Goal: Task Accomplishment & Management: Use online tool/utility

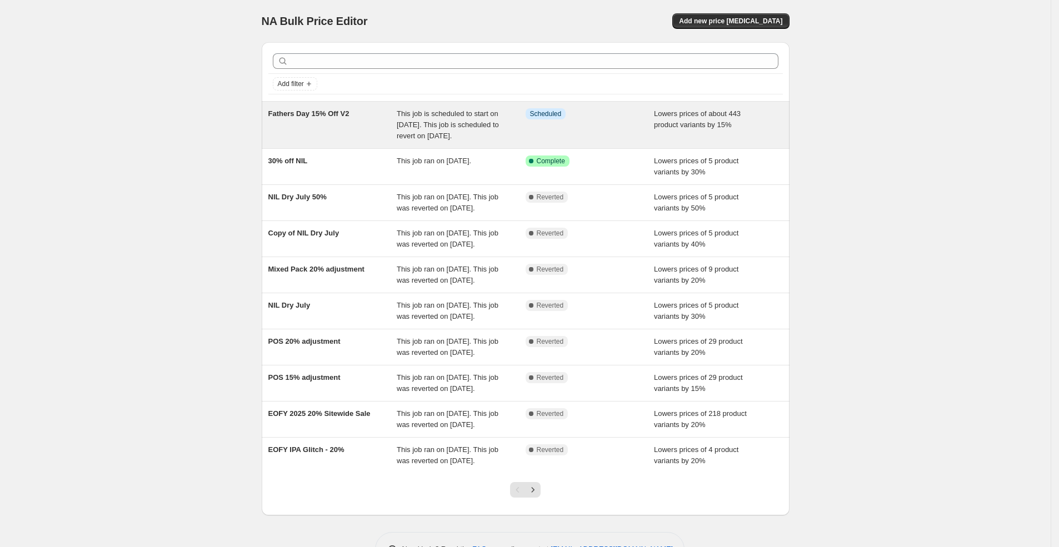
click at [471, 104] on div "Fathers Day 15% Off V2 This job is scheduled to start on [DATE]. This job is sc…" at bounding box center [526, 125] width 528 height 47
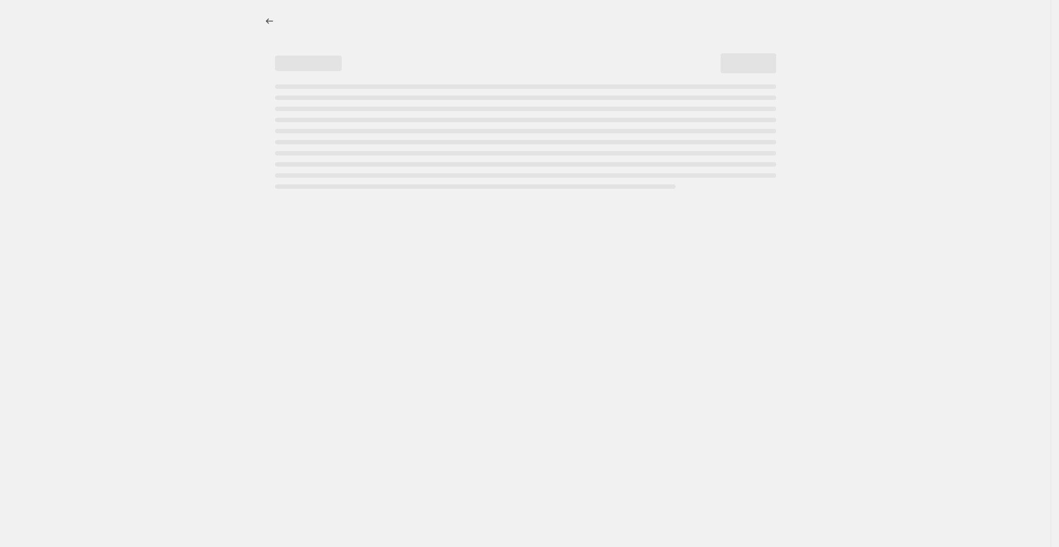
select select "percentage"
select select "not_equal"
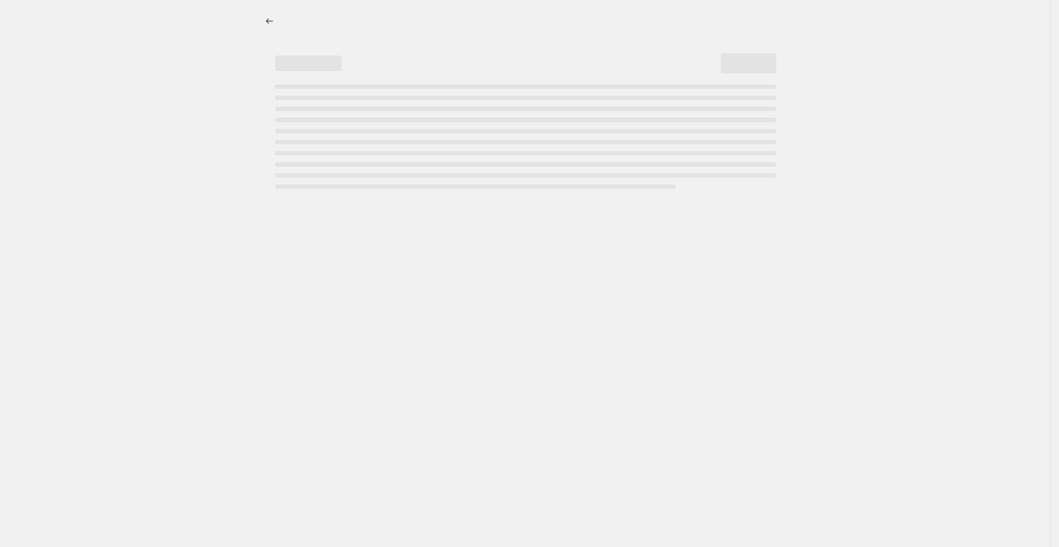
select select "archived"
select select "not_equal"
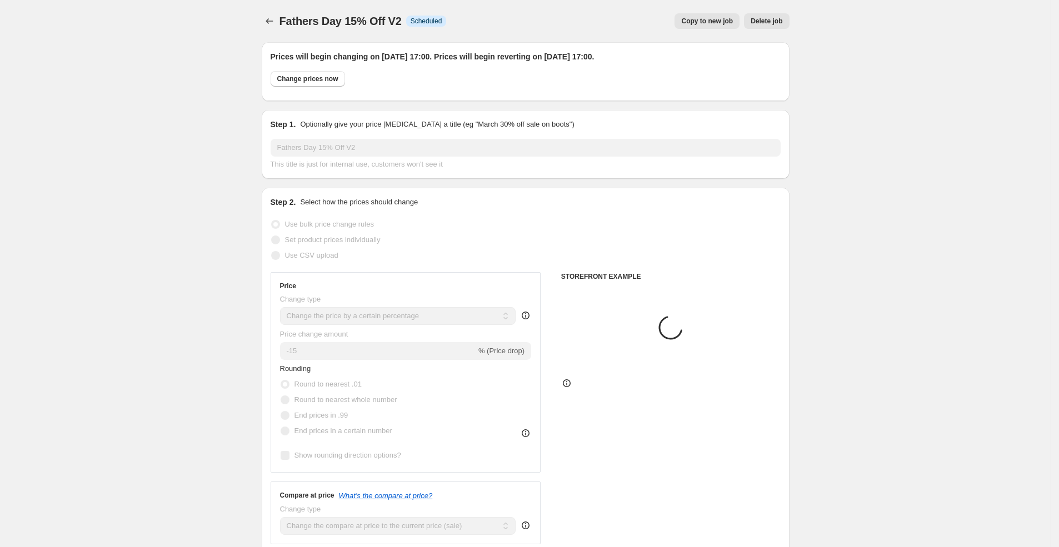
select select "collection"
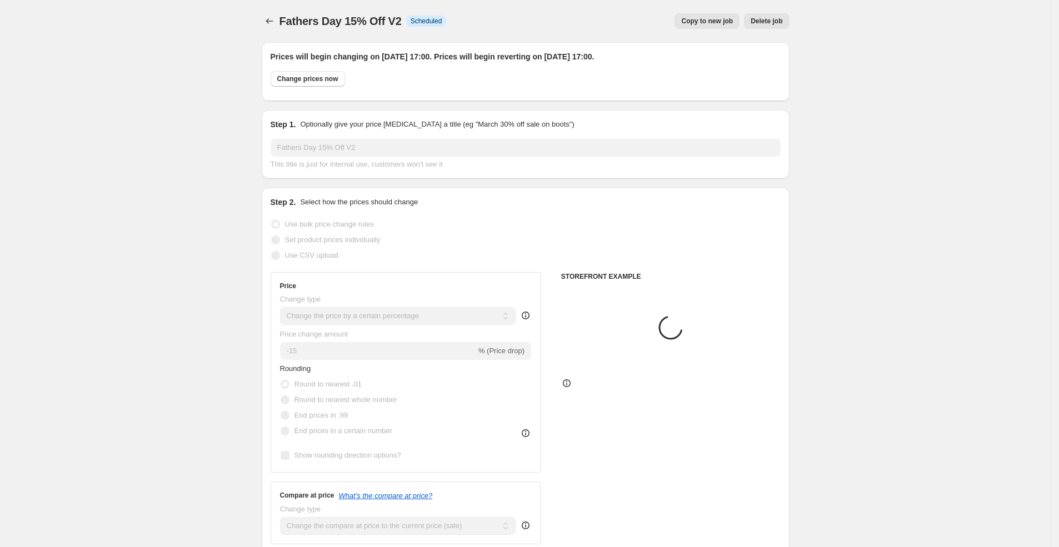
select select "collection"
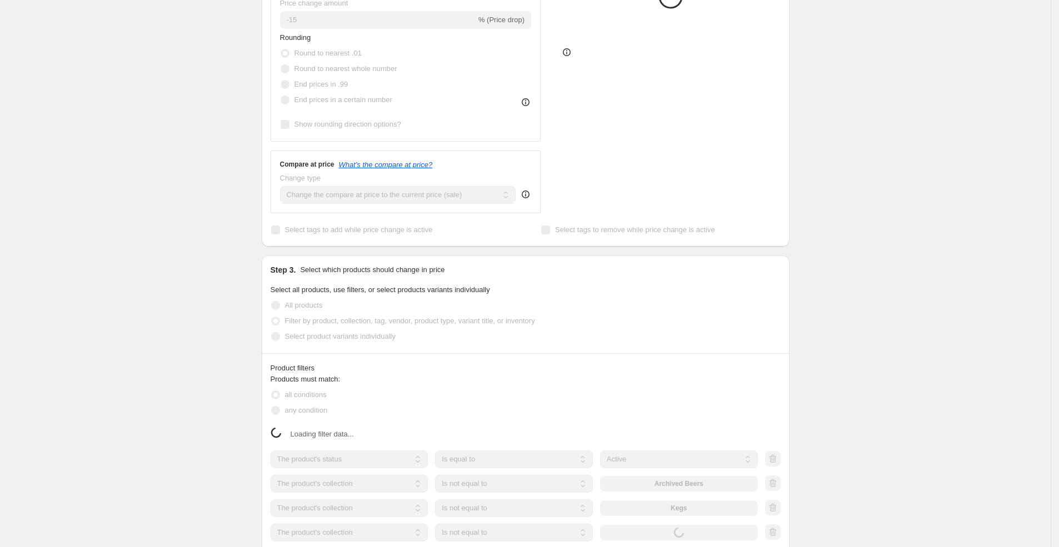
select select "product"
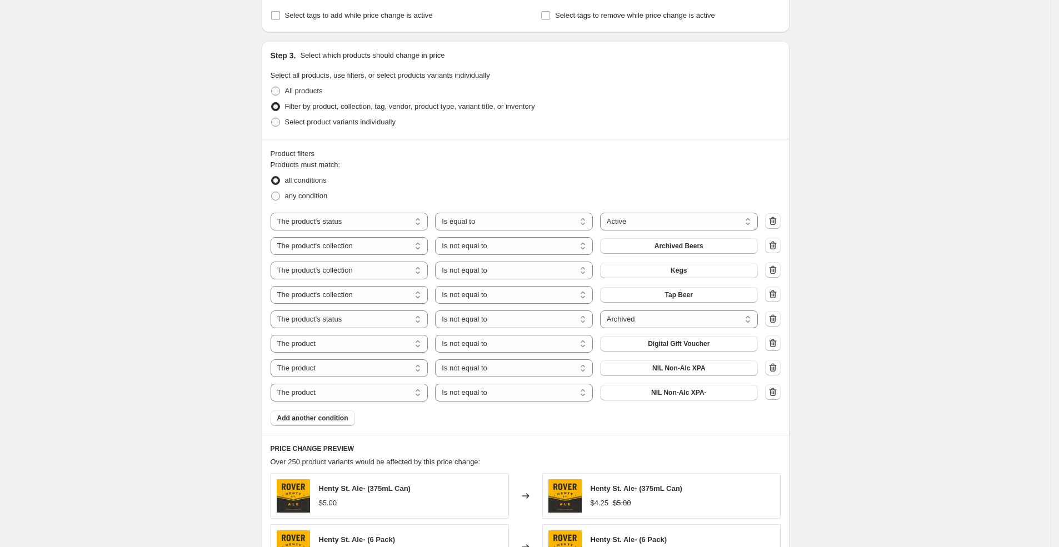
scroll to position [558, 0]
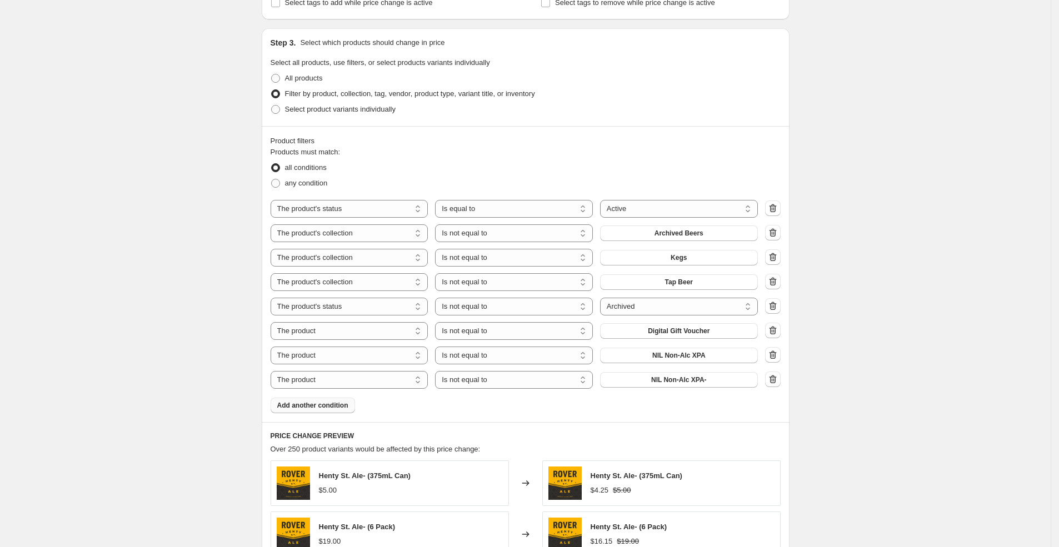
click at [337, 406] on span "Add another condition" at bounding box center [312, 405] width 71 height 9
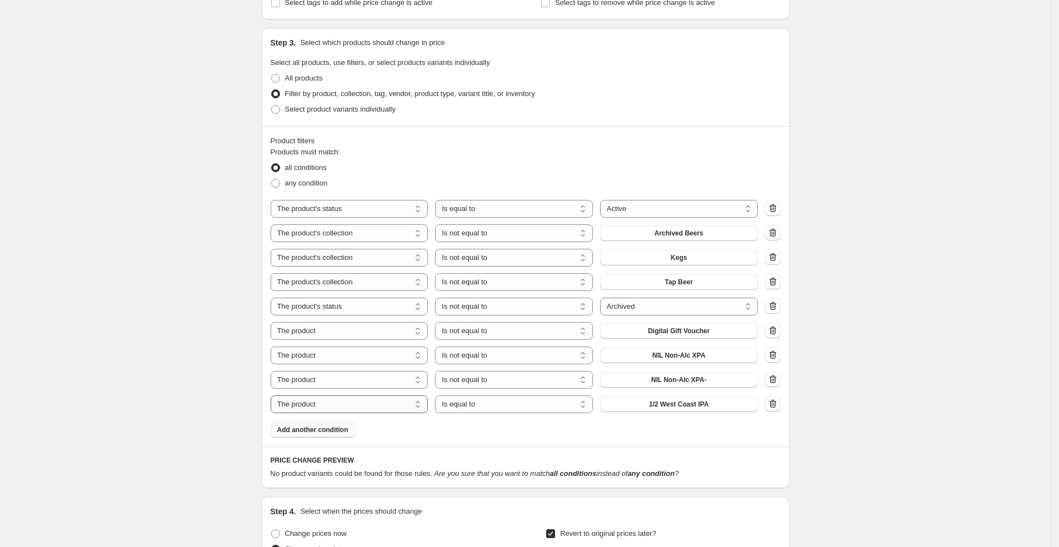
click at [385, 407] on select "The product The product's collection The product's tag The product's vendor The…" at bounding box center [350, 405] width 158 height 18
select select "collection"
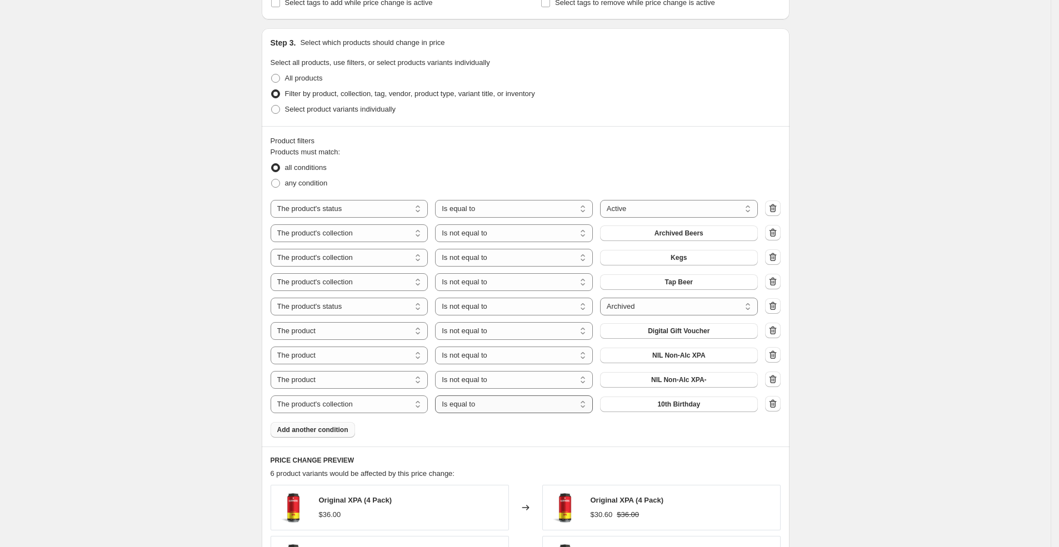
click at [510, 404] on select "Is equal to Is not equal to" at bounding box center [514, 405] width 158 height 18
select select "not_equal"
click at [672, 402] on span "10th Birthday" at bounding box center [678, 404] width 43 height 9
click at [654, 406] on button "Sale Exclusions" at bounding box center [679, 405] width 158 height 16
click at [704, 404] on span "Sale Exclusions" at bounding box center [678, 404] width 51 height 9
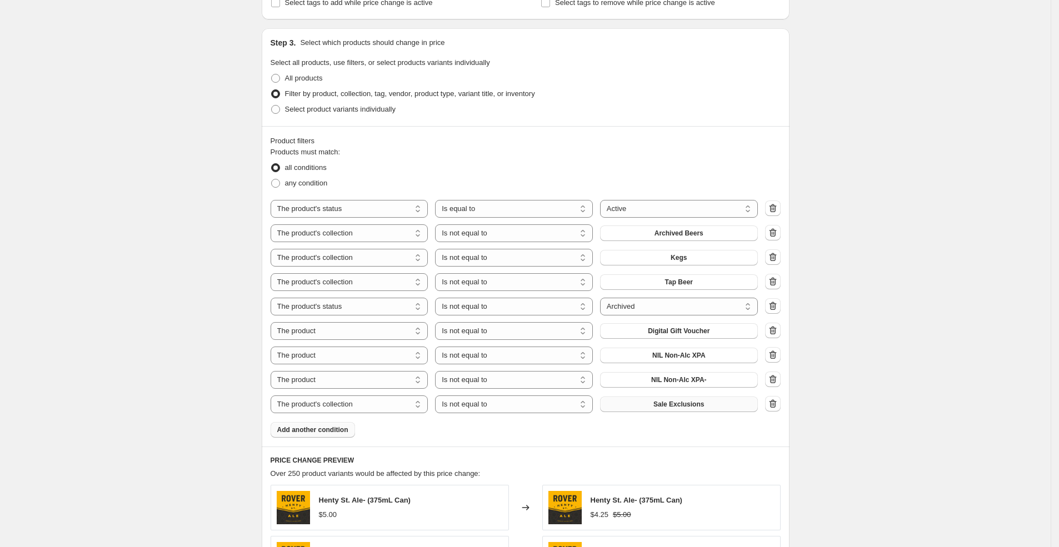
click at [732, 402] on button "Sale Exclusions" at bounding box center [679, 405] width 158 height 16
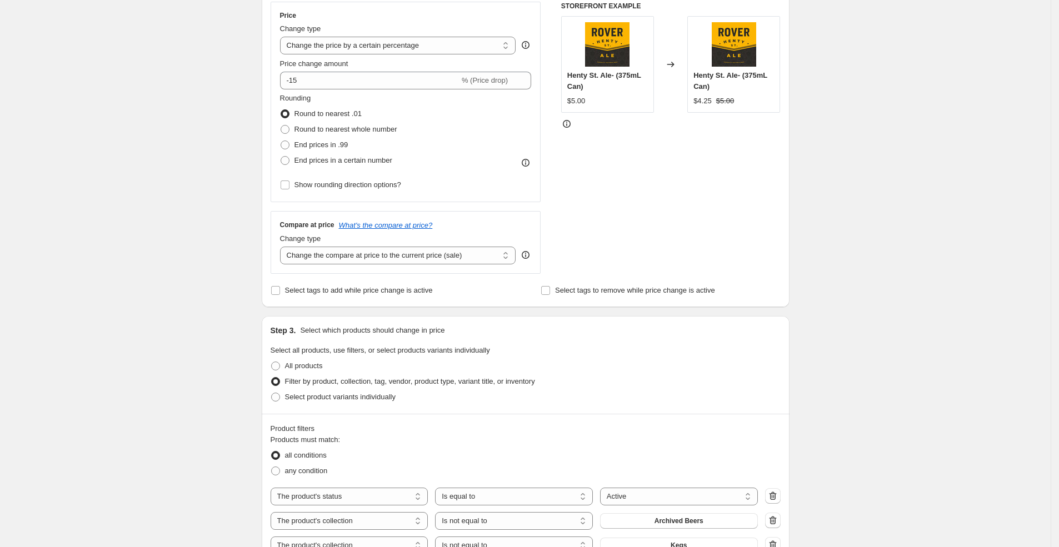
scroll to position [0, 0]
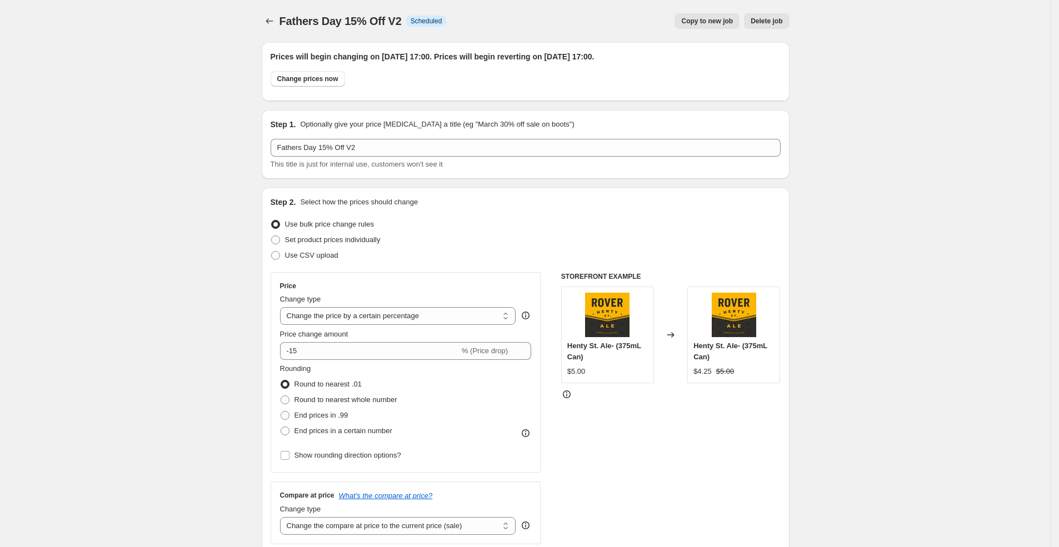
click at [562, 18] on div "Copy to new job Delete job" at bounding box center [622, 21] width 334 height 16
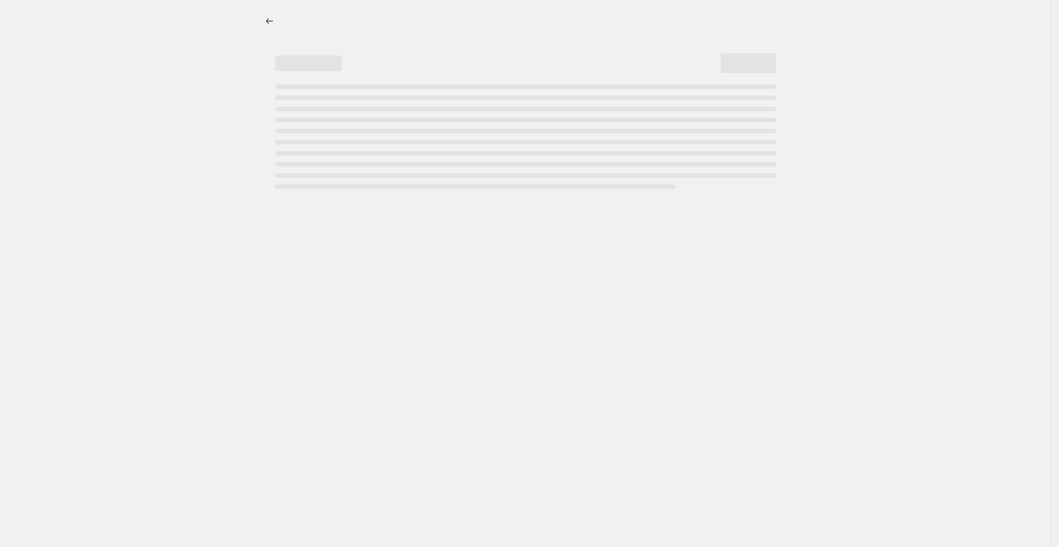
select select "percentage"
select select "product_status"
select select "collection"
select select "not_equal"
select select "collection"
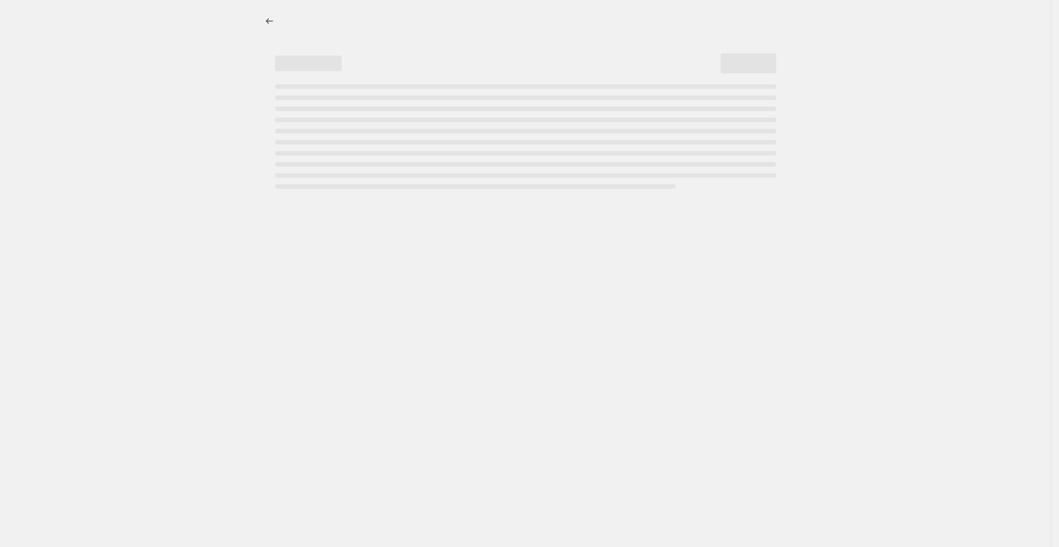
select select "not_equal"
select select "collection"
select select "not_equal"
select select "product_status"
select select "not_equal"
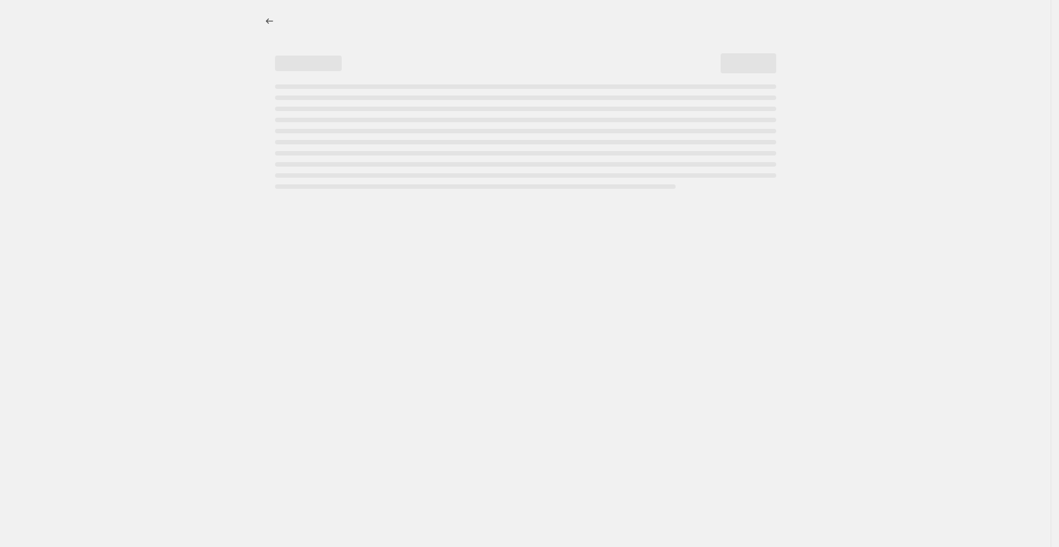
select select "archived"
select select "not_equal"
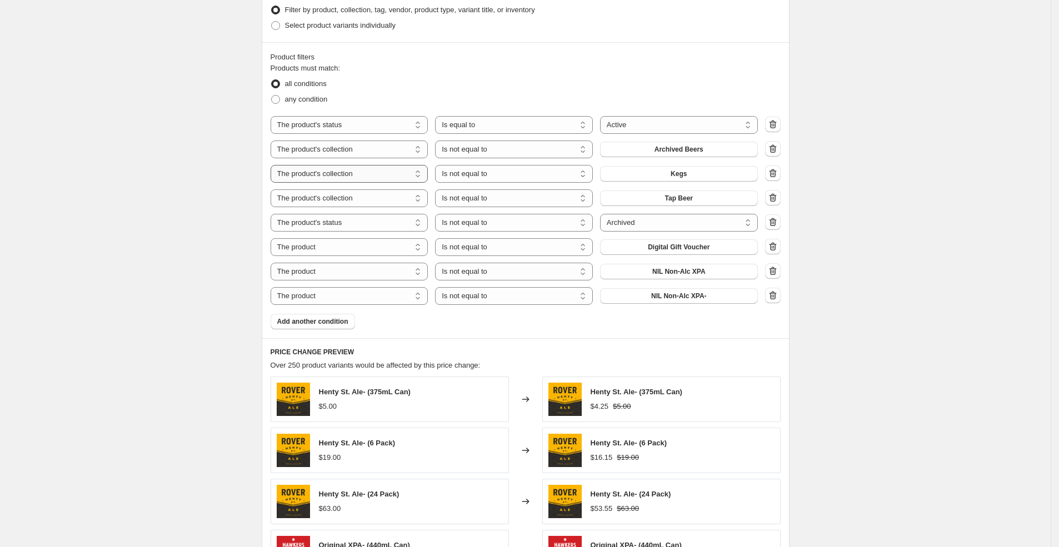
scroll to position [601, 0]
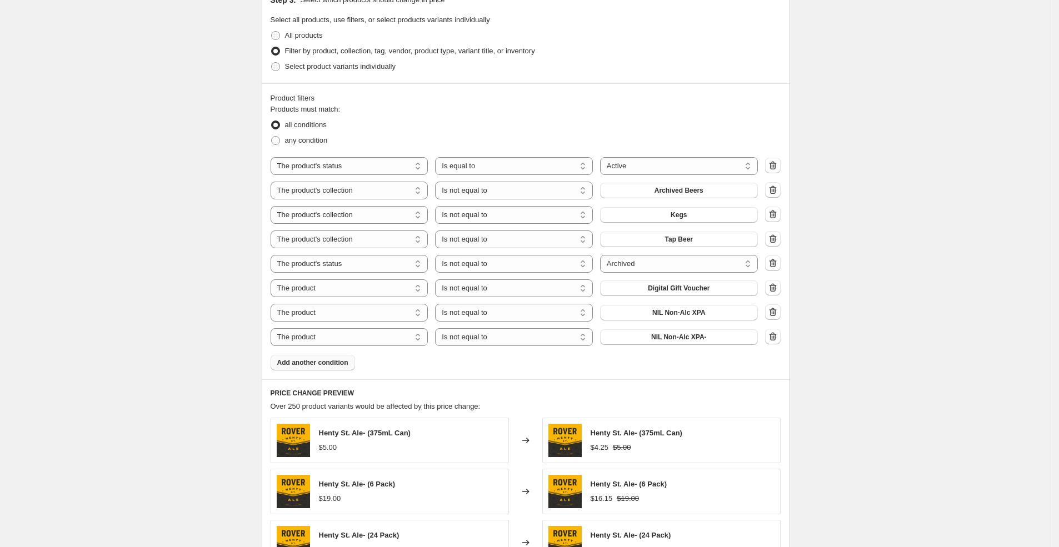
click at [348, 358] on span "Add another condition" at bounding box center [312, 362] width 71 height 9
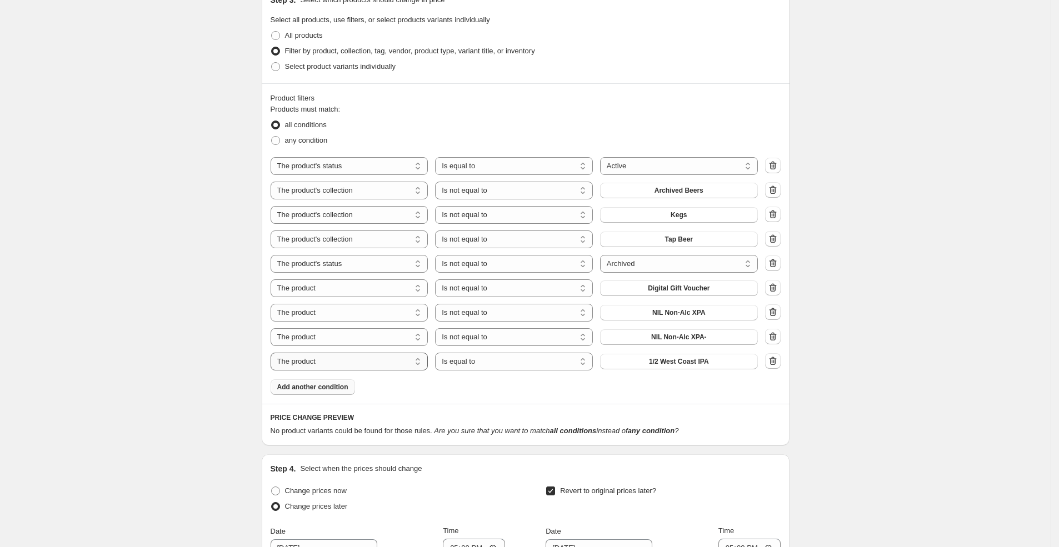
click at [371, 363] on select "The product The product's collection The product's tag The product's vendor The…" at bounding box center [350, 362] width 158 height 18
select select "collection"
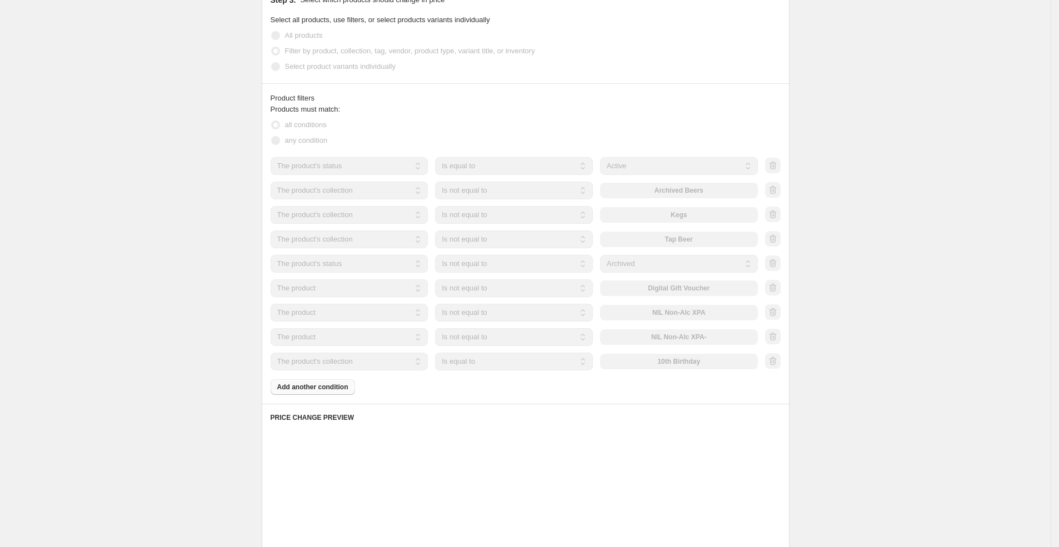
click at [497, 362] on select "Is equal to Is not equal to" at bounding box center [514, 362] width 158 height 18
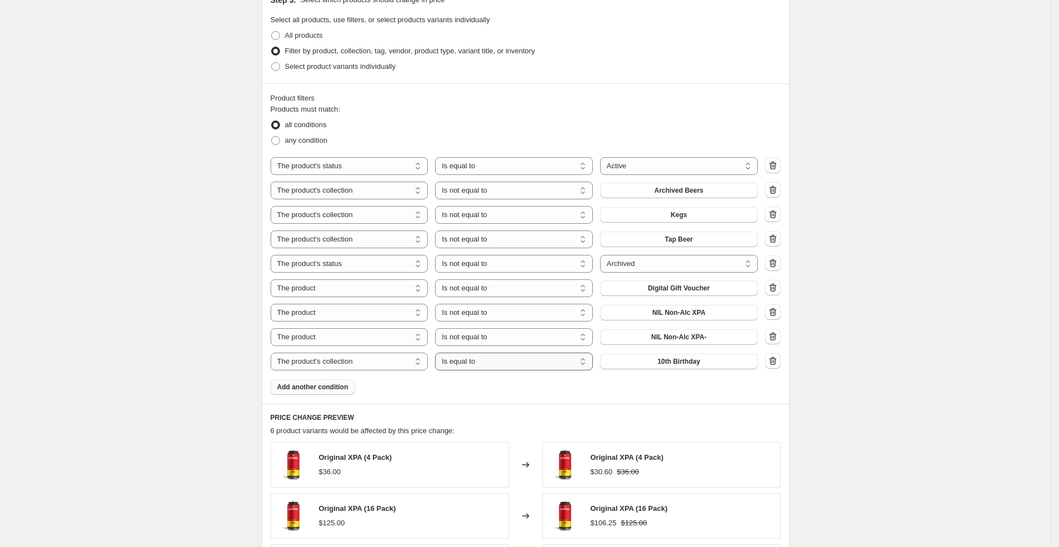
click at [497, 362] on select "Is equal to Is not equal to" at bounding box center [514, 362] width 158 height 18
select select "not_equal"
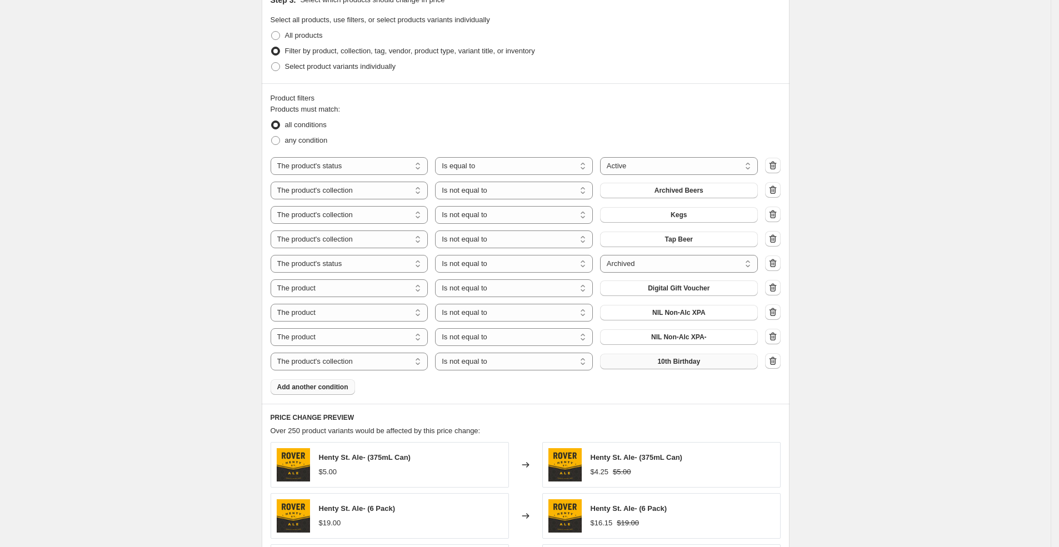
click at [659, 359] on button "10th Birthday" at bounding box center [679, 362] width 158 height 16
click at [714, 393] on div "Products must match: all conditions any condition The product The product's col…" at bounding box center [526, 249] width 510 height 291
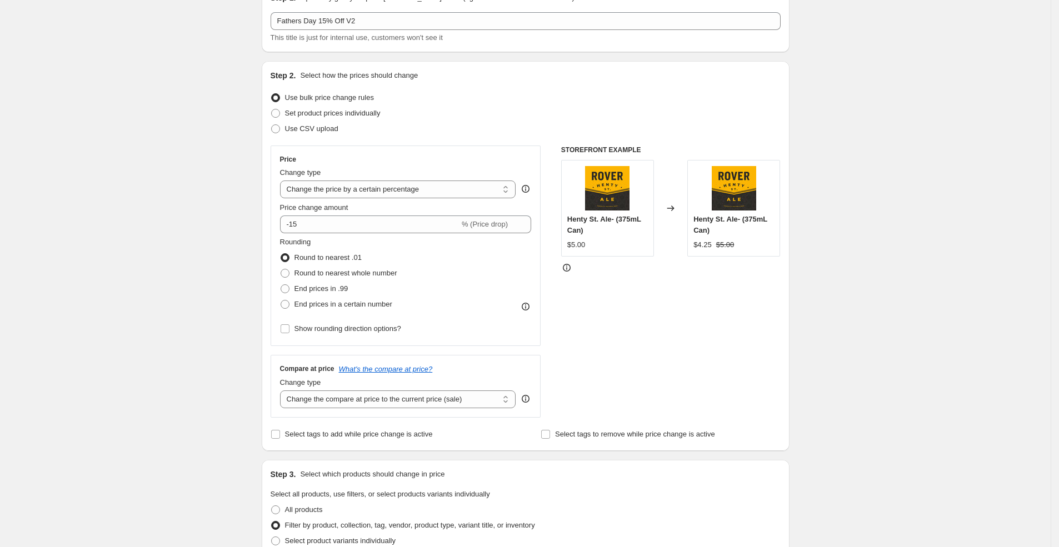
scroll to position [0, 0]
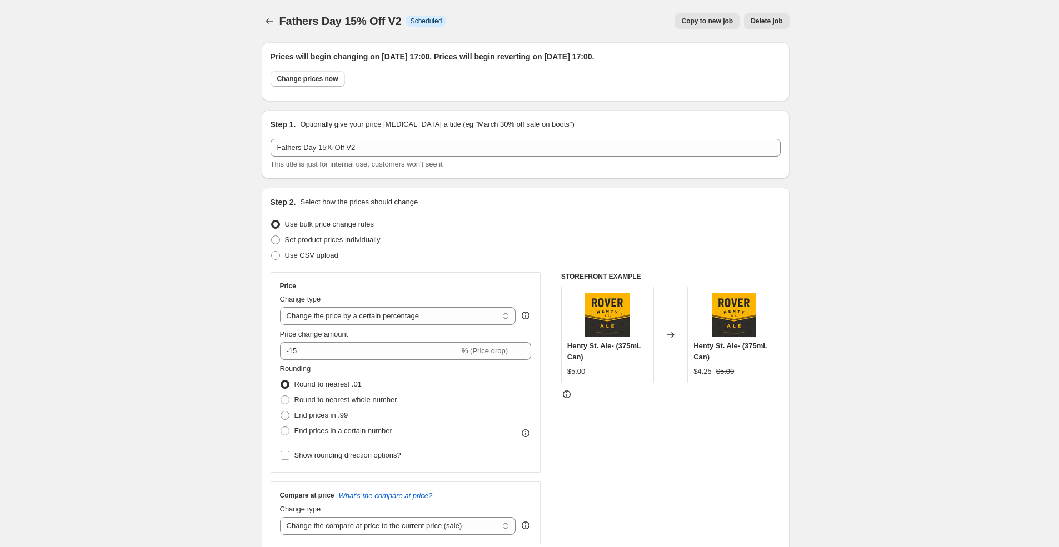
click at [507, 20] on div "Copy to new job Delete job" at bounding box center [622, 21] width 334 height 16
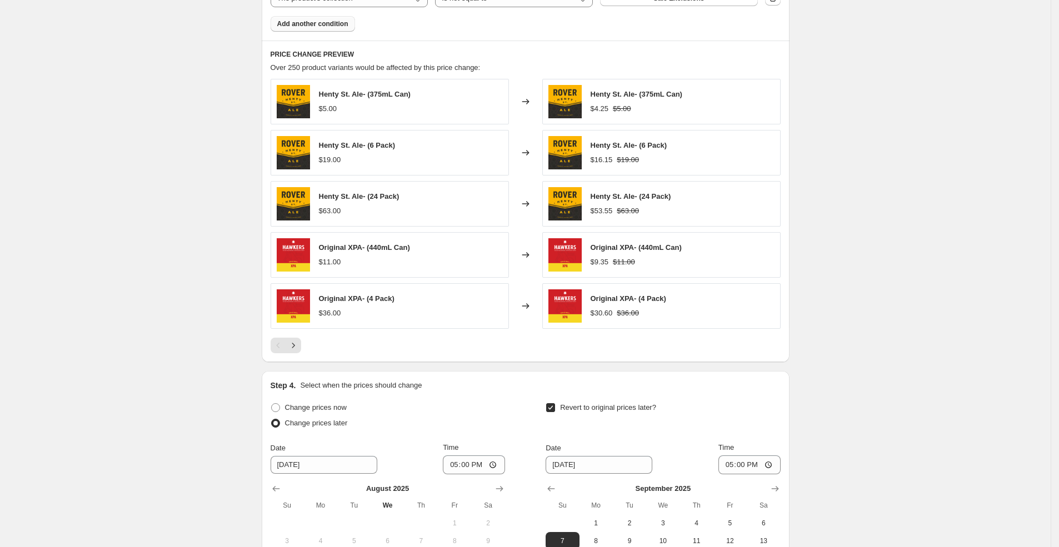
scroll to position [1155, 0]
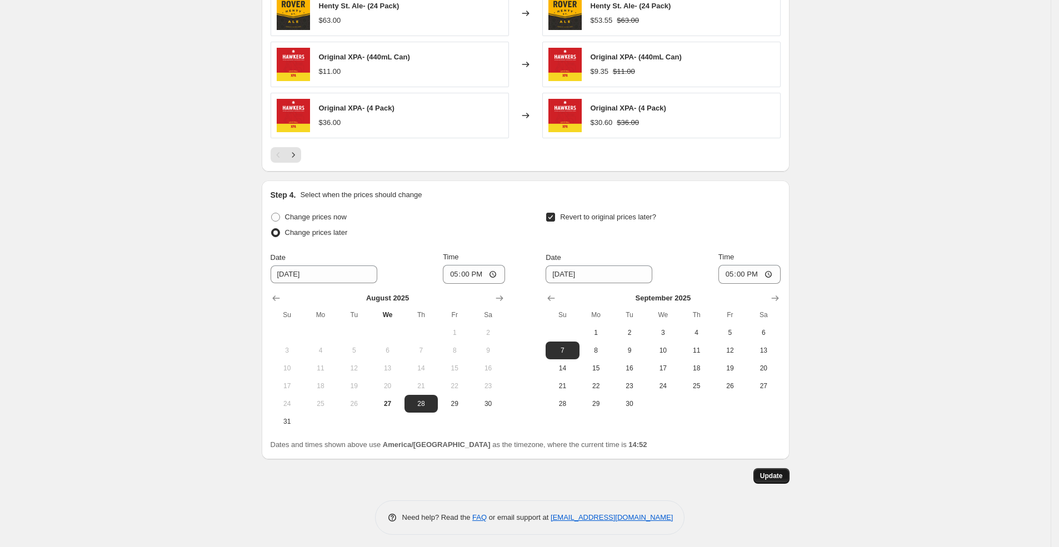
click at [780, 476] on span "Update" at bounding box center [771, 476] width 23 height 9
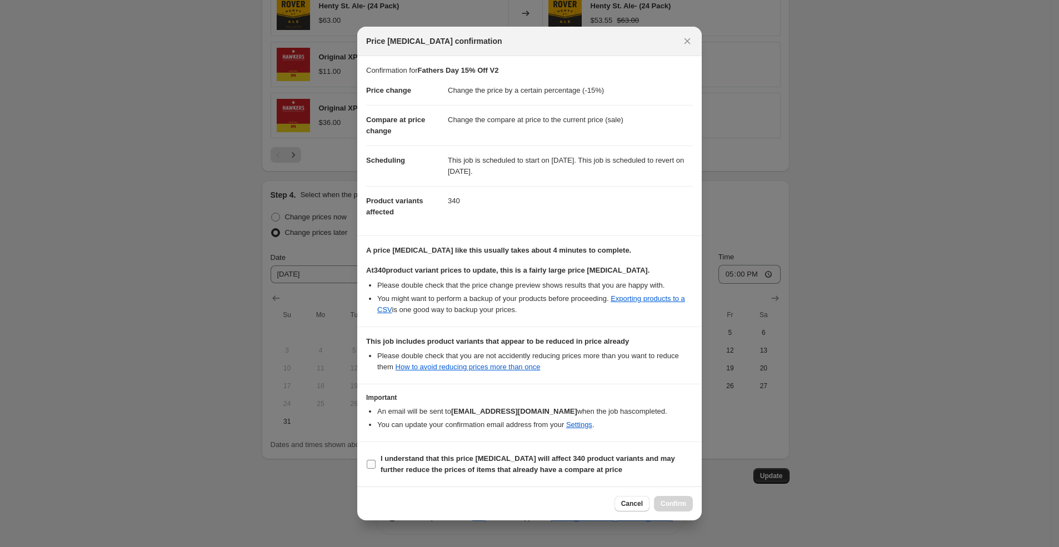
click at [398, 462] on span "I understand that this price change job will affect 340 product variants and ma…" at bounding box center [537, 464] width 312 height 22
click at [376, 462] on input "I understand that this price change job will affect 340 product variants and ma…" at bounding box center [371, 464] width 9 height 9
checkbox input "true"
drag, startPoint x: 683, startPoint y: 508, endPoint x: 691, endPoint y: 504, distance: 8.5
click at [683, 508] on button "Confirm" at bounding box center [673, 504] width 39 height 16
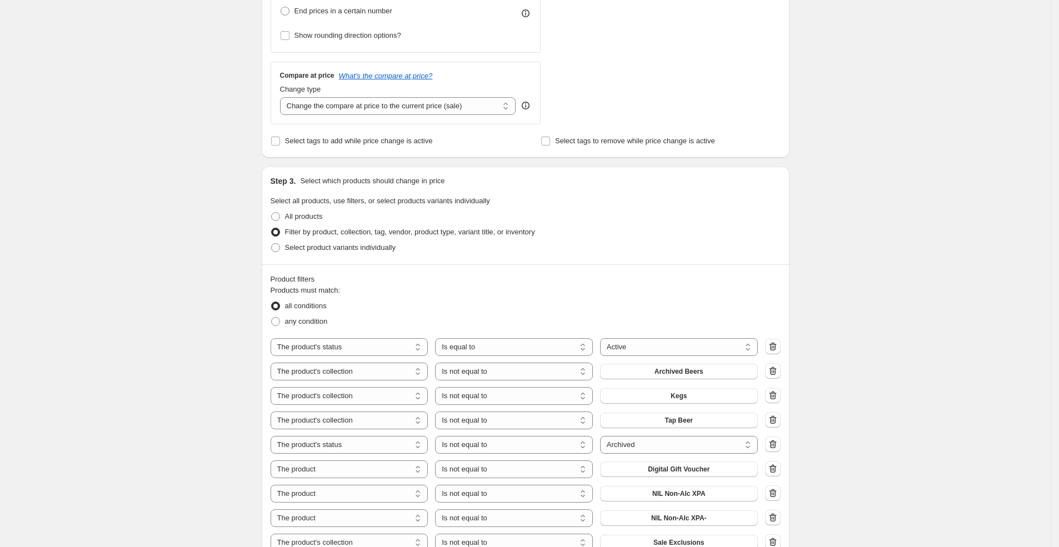
scroll to position [530, 0]
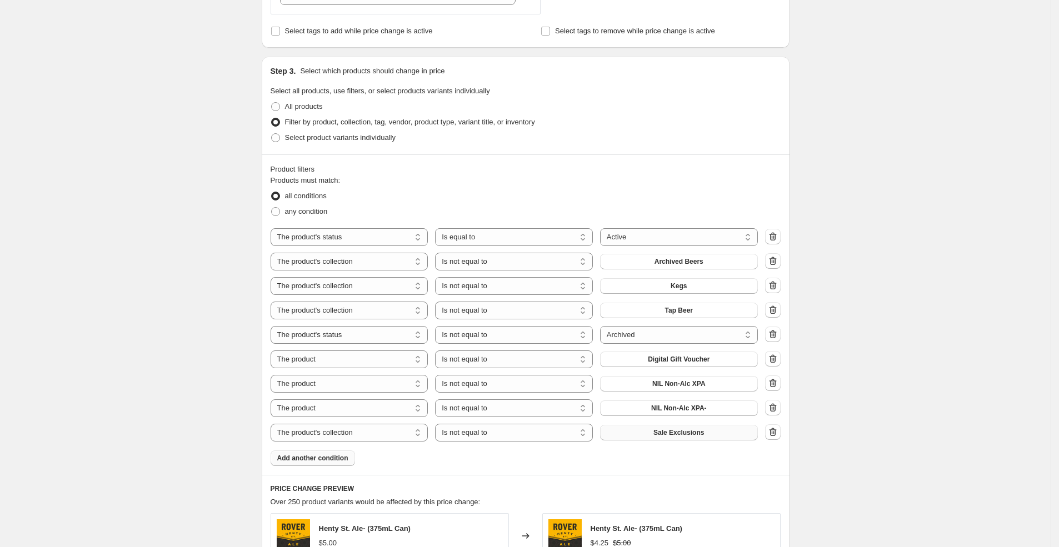
click at [679, 434] on span "Sale Exclusions" at bounding box center [678, 432] width 51 height 9
click at [782, 465] on div "Product filters Products must match: all conditions any condition The product T…" at bounding box center [526, 314] width 528 height 321
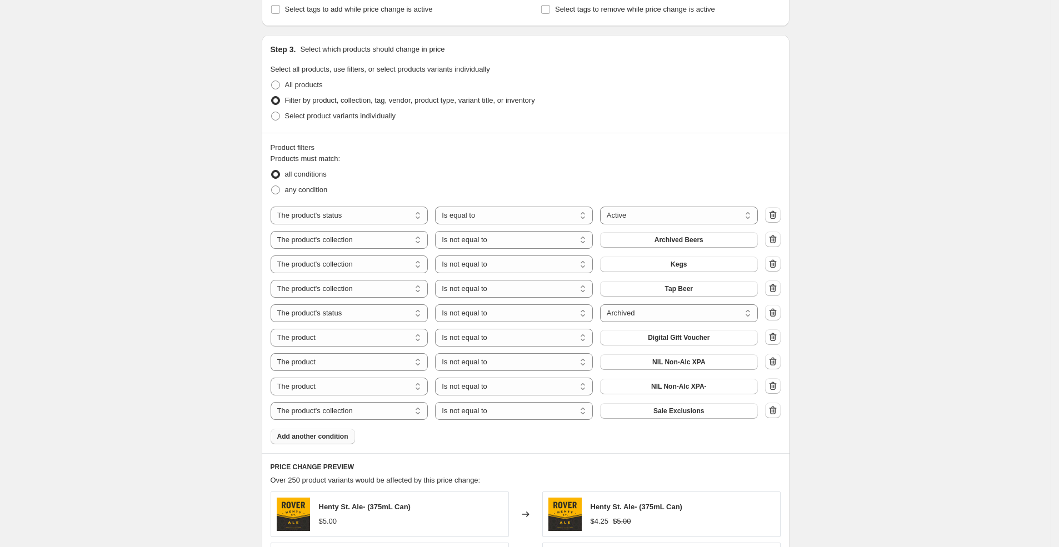
scroll to position [575, 0]
